Goal: Task Accomplishment & Management: Use online tool/utility

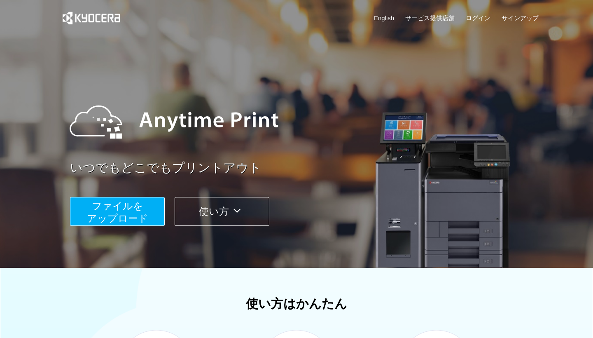
click at [141, 201] on span "ファイルを ​​アップロード" at bounding box center [117, 211] width 61 height 23
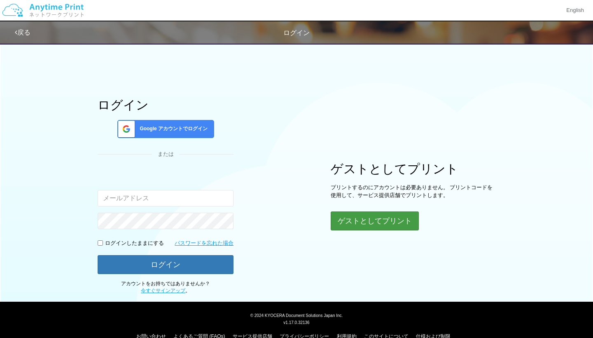
click at [367, 218] on button "ゲストとしてプリント" at bounding box center [375, 220] width 88 height 19
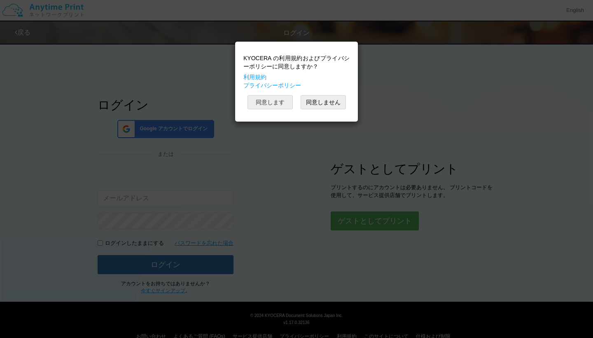
click at [272, 98] on button "同意します" at bounding box center [269, 102] width 45 height 14
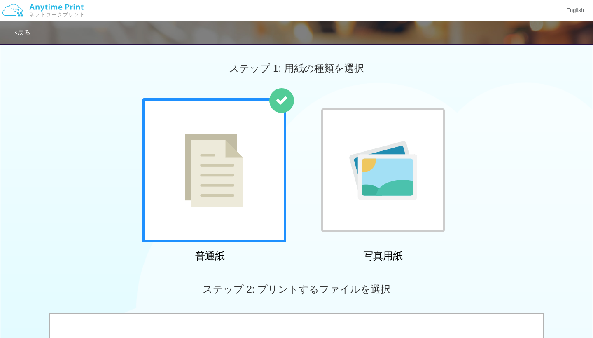
click at [224, 169] on img at bounding box center [214, 169] width 58 height 73
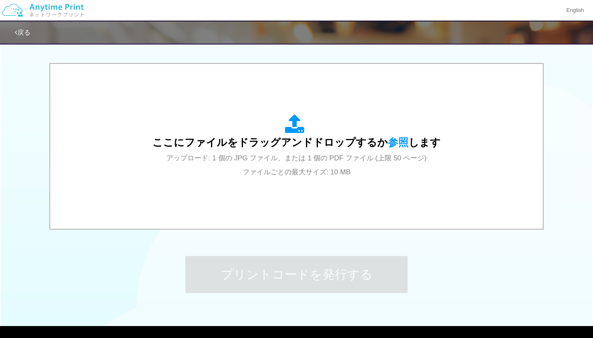
scroll to position [288, 0]
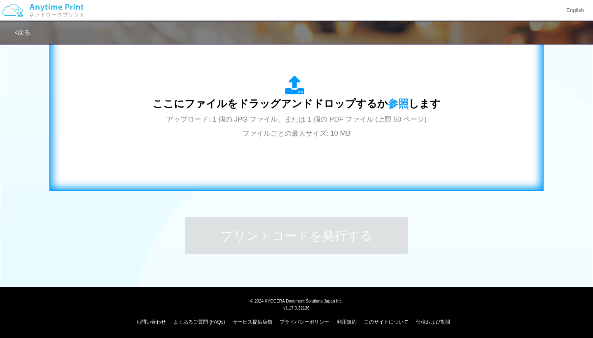
click at [275, 141] on div "ここにファイルをドラッグアンドドロップするか 参照 します アップロード: 1 個の JPG ファイル、または 1 個の PDF ファイル (上限 50 ペー…" at bounding box center [296, 107] width 477 height 149
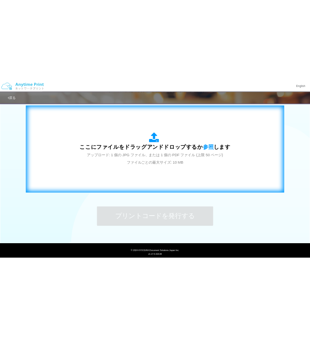
scroll to position [264, 0]
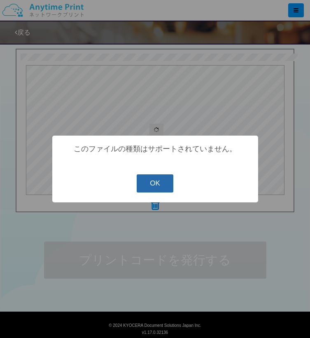
click at [153, 177] on button "OK" at bounding box center [155, 183] width 37 height 18
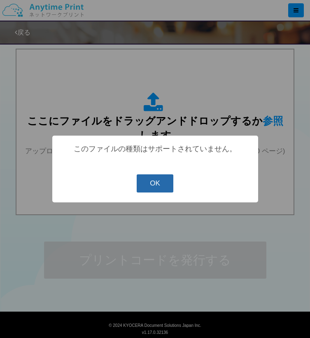
click at [154, 182] on button "OK" at bounding box center [155, 183] width 37 height 18
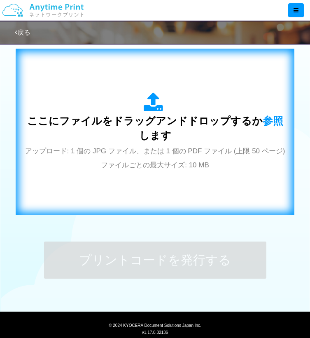
click at [217, 171] on div "ここにファイルをドラッグアンドドロップするか 参照 します アップロード: 1 個の JPG ファイル、または 1 個の PDF ファイル (上限 50 ペー…" at bounding box center [155, 131] width 262 height 79
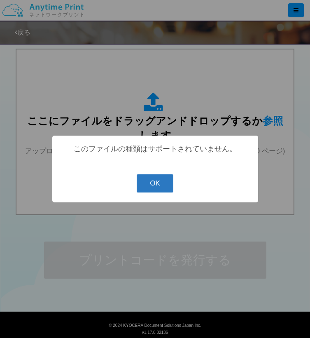
click at [139, 182] on button "OK" at bounding box center [155, 183] width 37 height 18
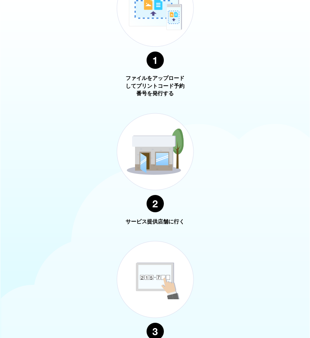
scroll to position [119, 0]
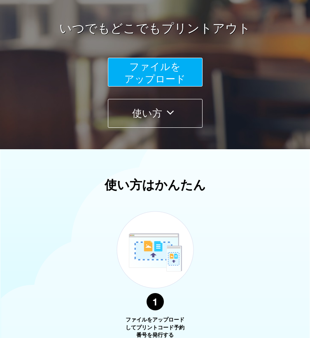
click at [152, 63] on span "ファイルを ​​アップロード" at bounding box center [154, 72] width 61 height 23
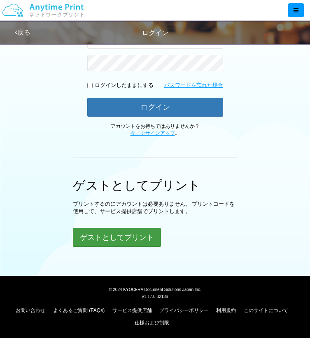
scroll to position [162, 0]
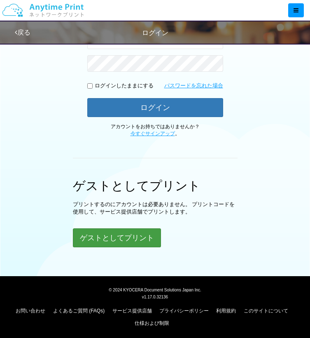
click at [133, 229] on button "ゲストとしてプリント" at bounding box center [117, 237] width 88 height 19
click at [134, 230] on button "ゲストとしてプリント" at bounding box center [117, 237] width 88 height 19
click at [130, 234] on button "ゲストとしてプリント" at bounding box center [117, 237] width 88 height 19
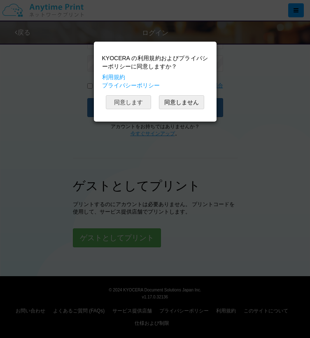
click at [140, 105] on button "同意します" at bounding box center [128, 102] width 45 height 14
click at [140, 103] on button "同意します" at bounding box center [128, 102] width 45 height 14
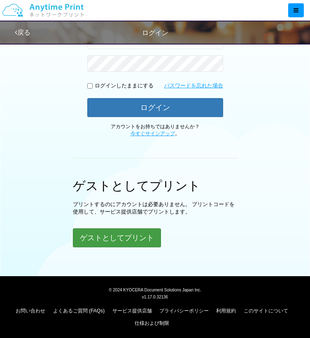
click at [112, 240] on button "ゲストとしてプリント" at bounding box center [117, 237] width 88 height 19
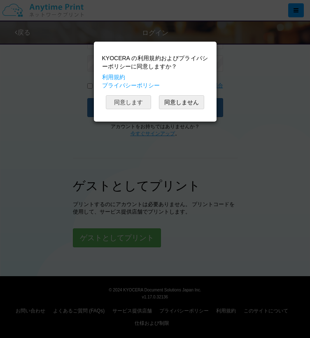
click at [135, 99] on button "同意します" at bounding box center [128, 102] width 45 height 14
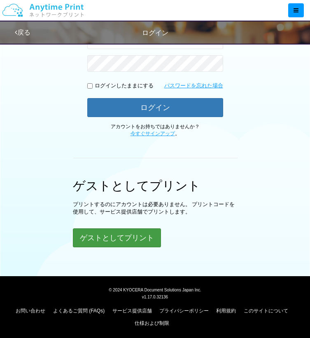
click at [93, 231] on button "ゲストとしてプリント" at bounding box center [117, 237] width 88 height 19
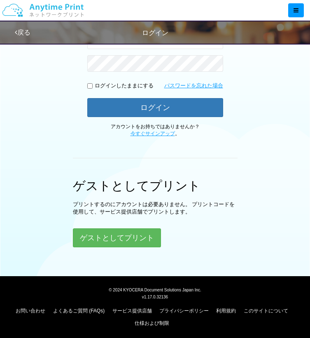
click at [242, 162] on div "ログイン Google アカウントでログイン または 入力されたメールアドレスまたはパスワードが正しくありません。 ログインしたままにする パスワードを忘れた…" at bounding box center [155, 78] width 279 height 337
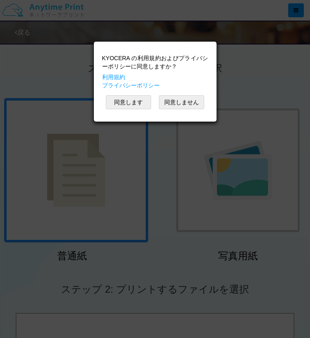
click at [226, 76] on div "KYOCERA の利用規約およびプライバシーポリシーに同意しますか？ 利用規約 プライバシーポリシー 同意します 同意しません" at bounding box center [155, 169] width 310 height 338
click at [135, 99] on button "同意します" at bounding box center [128, 102] width 45 height 14
click at [136, 100] on button "同意します" at bounding box center [128, 102] width 45 height 14
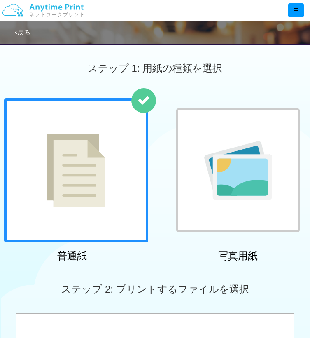
click at [136, 97] on div "KYOCERA の利用規約およびプライバシーポリシーに同意しますか？ 利用規約 プライバシーポリシー 同意します 同意しません" at bounding box center [155, 62] width 114 height 72
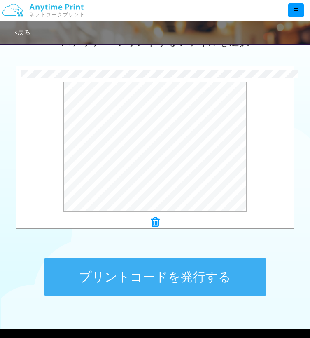
scroll to position [246, 0]
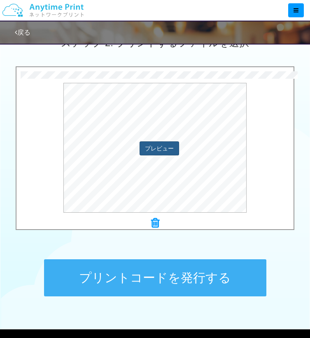
click at [152, 150] on button "プレビュー" at bounding box center [160, 148] width 40 height 14
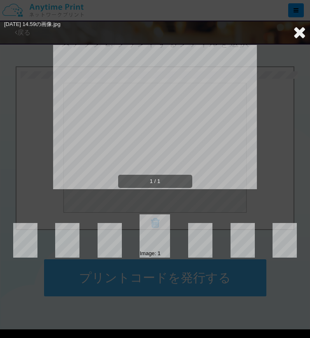
click at [296, 37] on icon at bounding box center [299, 32] width 13 height 16
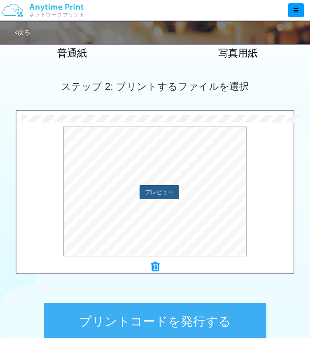
scroll to position [203, 0]
click at [171, 196] on button "プレビュー" at bounding box center [160, 192] width 40 height 14
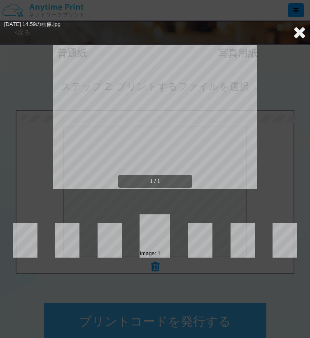
click at [195, 218] on div "Image: 1" at bounding box center [155, 235] width 302 height 43
click at [293, 36] on icon at bounding box center [299, 32] width 13 height 16
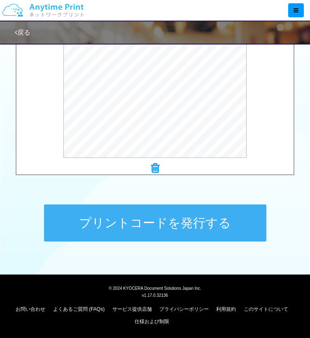
click at [172, 213] on button "プリントコードを発行する" at bounding box center [155, 222] width 222 height 37
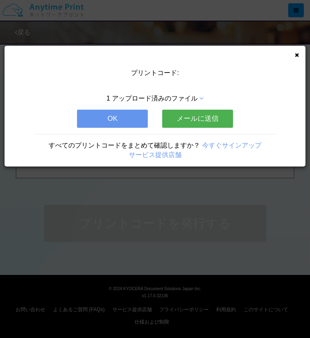
scroll to position [0, 0]
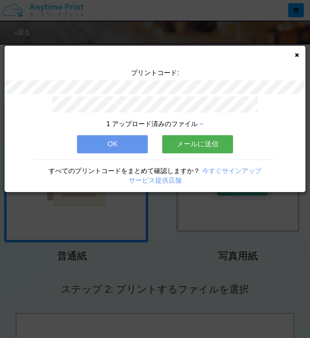
click at [109, 142] on button "OK" at bounding box center [112, 144] width 71 height 18
